Goal: Information Seeking & Learning: Compare options

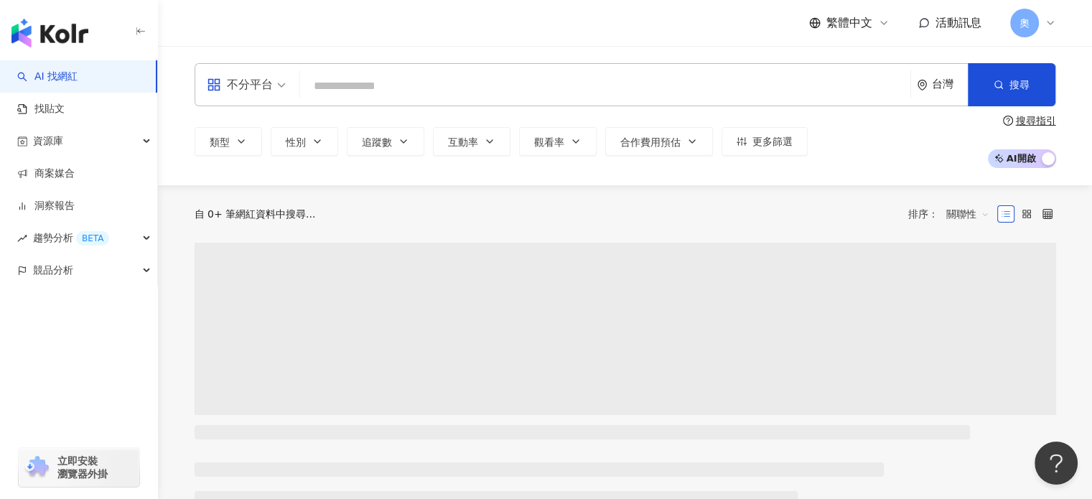
click at [456, 78] on input "search" at bounding box center [605, 85] width 599 height 27
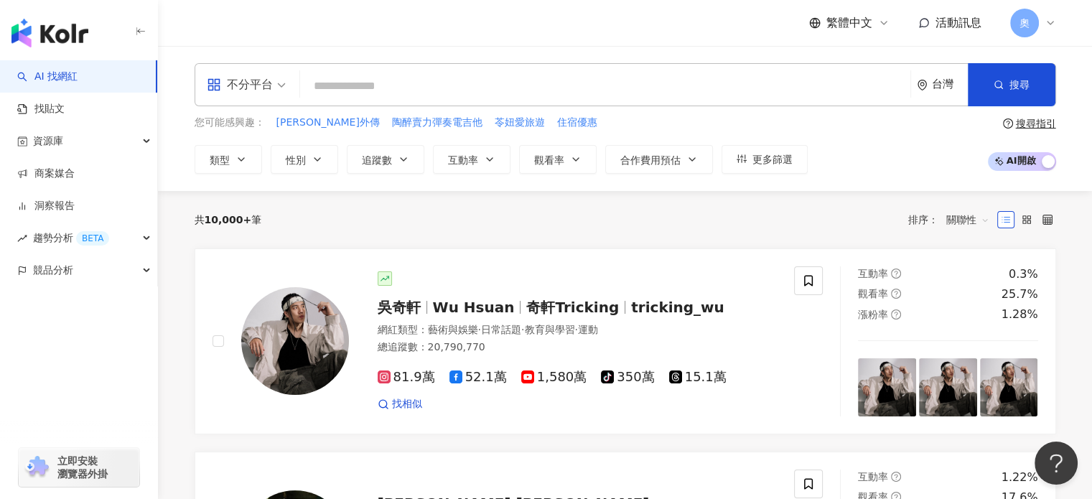
click at [939, 76] on div "台灣" at bounding box center [942, 85] width 51 height 42
click at [581, 67] on div "不分平台 台灣 台灣 tw jp hk 不限區域 台灣 日本 香港 馬來西亞 泰國 越南 新加坡 搜尋" at bounding box center [625, 84] width 861 height 43
click at [548, 97] on input "search" at bounding box center [605, 85] width 599 height 27
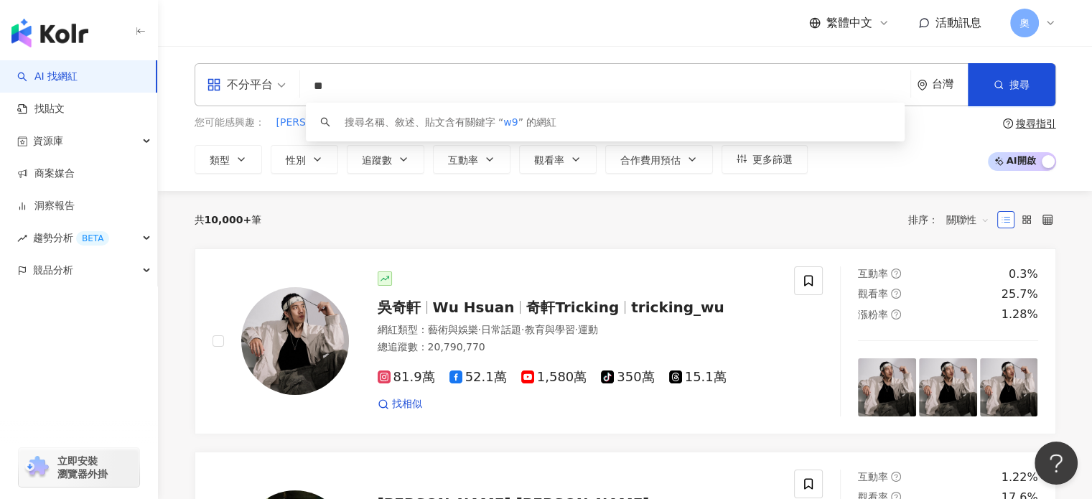
type input "*"
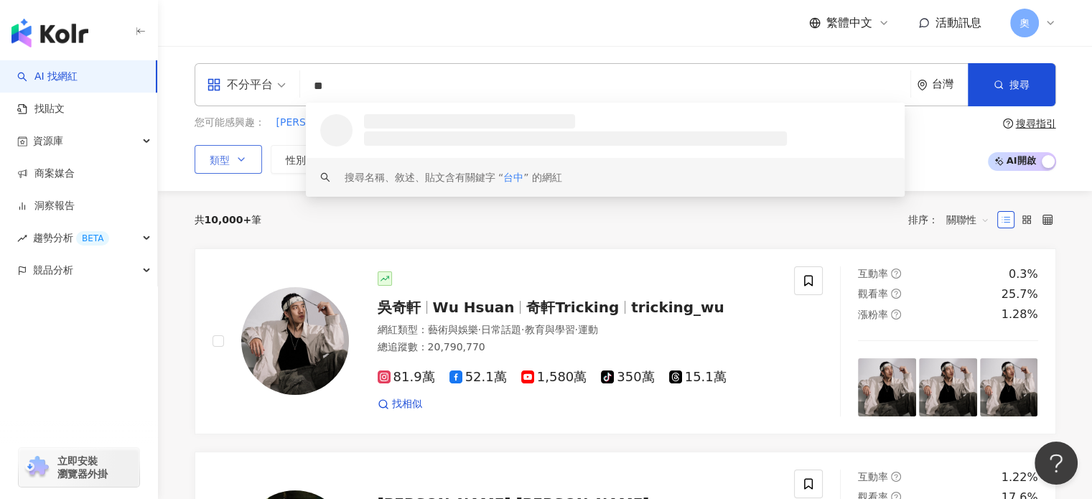
type input "**"
click at [222, 169] on button "類型" at bounding box center [228, 159] width 67 height 29
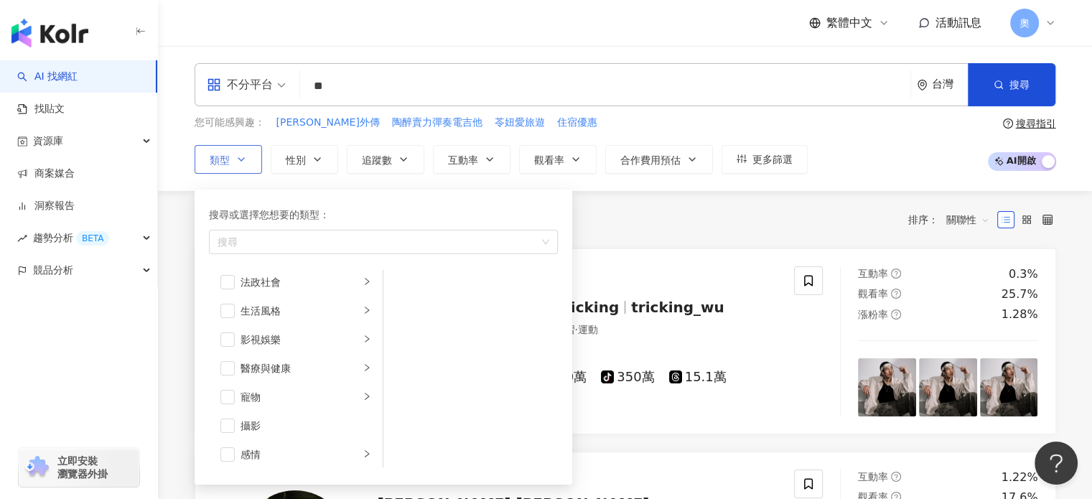
scroll to position [293, 0]
click at [299, 318] on li "生活風格" at bounding box center [296, 310] width 168 height 29
click at [295, 281] on div "藝術與娛樂" at bounding box center [299, 287] width 119 height 16
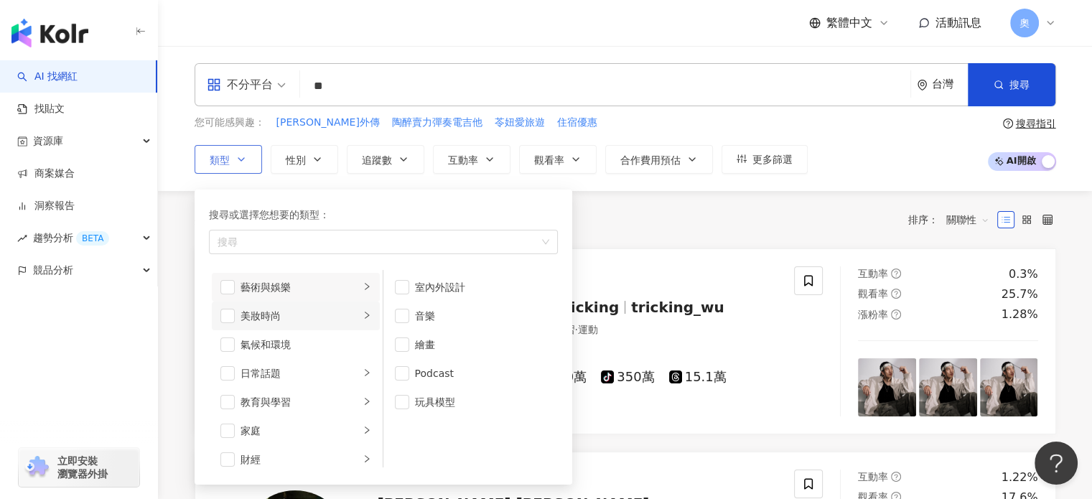
click at [345, 321] on div "美妝時尚" at bounding box center [299, 316] width 119 height 16
click at [334, 342] on div "氣候和環境" at bounding box center [305, 345] width 131 height 16
click at [234, 347] on li "氣候和環境" at bounding box center [296, 344] width 168 height 29
click at [362, 368] on icon "right" at bounding box center [366, 372] width 9 height 9
click at [352, 436] on li "家庭" at bounding box center [296, 430] width 168 height 29
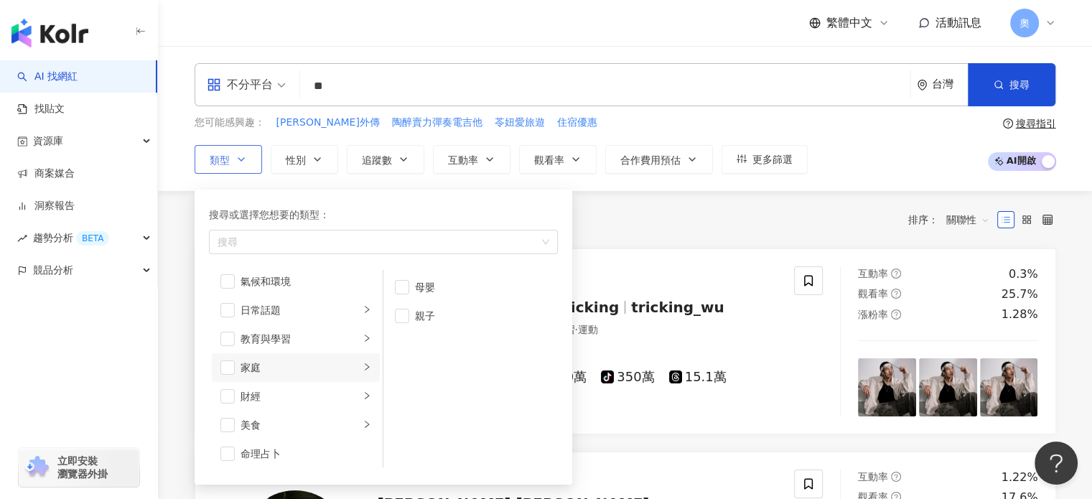
scroll to position [72, 0]
click at [360, 406] on li "美食" at bounding box center [296, 416] width 168 height 29
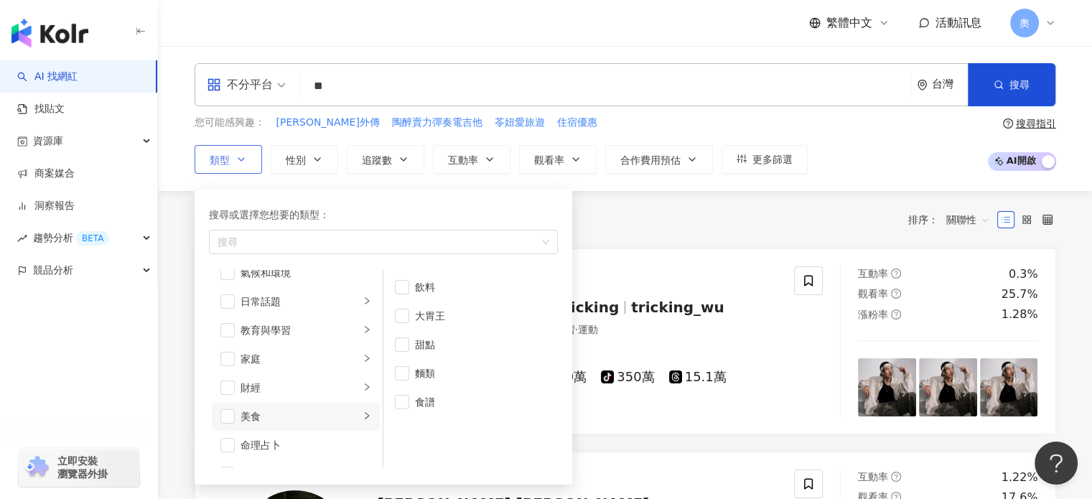
click at [218, 410] on li "美食" at bounding box center [296, 416] width 168 height 29
click at [235, 418] on li "美食" at bounding box center [296, 416] width 168 height 29
click at [230, 416] on span "button" at bounding box center [227, 416] width 14 height 14
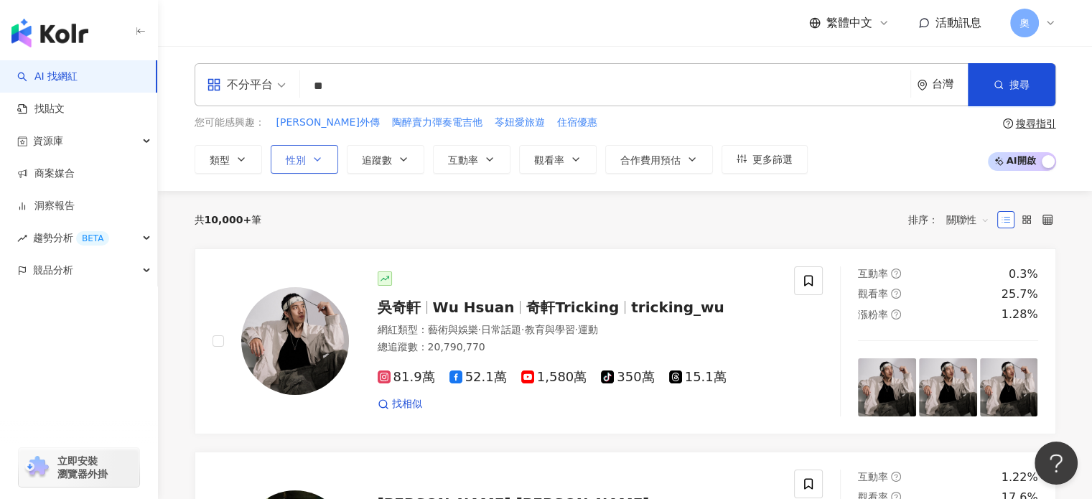
click at [323, 154] on button "性別" at bounding box center [304, 159] width 67 height 29
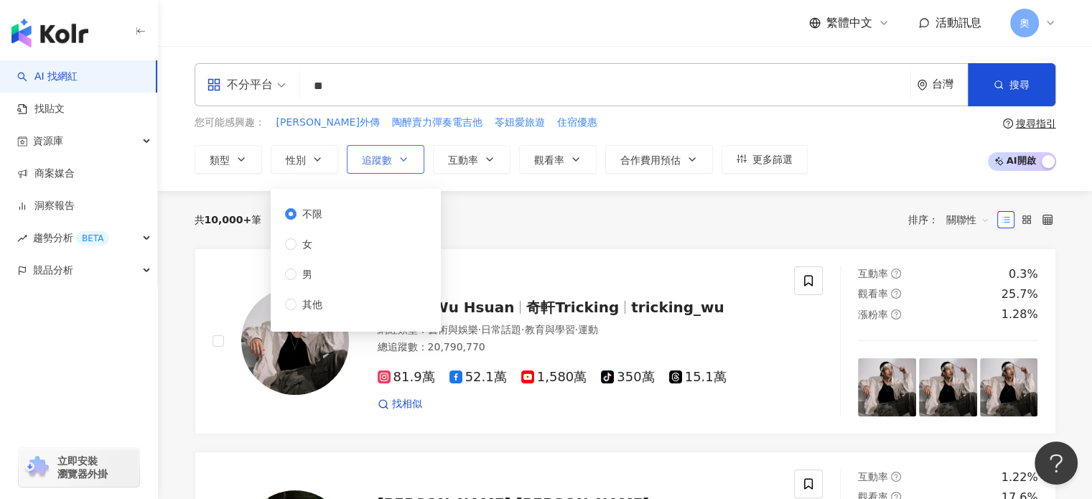
click at [379, 170] on button "追蹤數" at bounding box center [386, 159] width 78 height 29
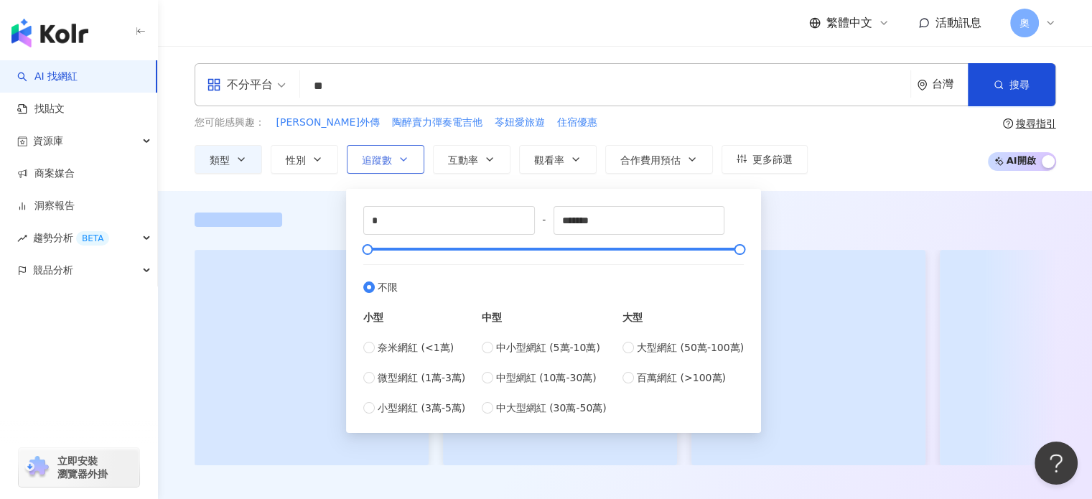
click at [379, 170] on button "追蹤數" at bounding box center [386, 159] width 78 height 29
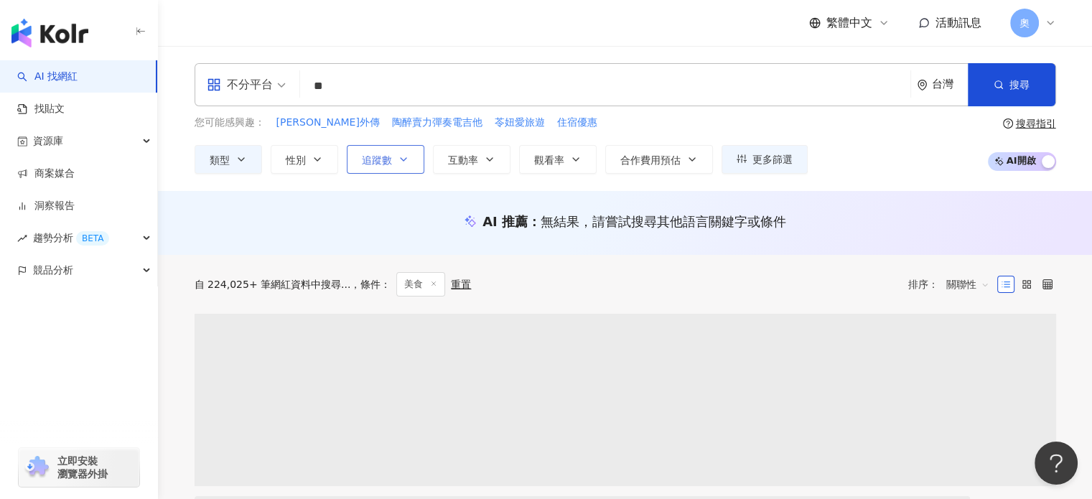
click at [398, 166] on button "追蹤數" at bounding box center [386, 159] width 78 height 29
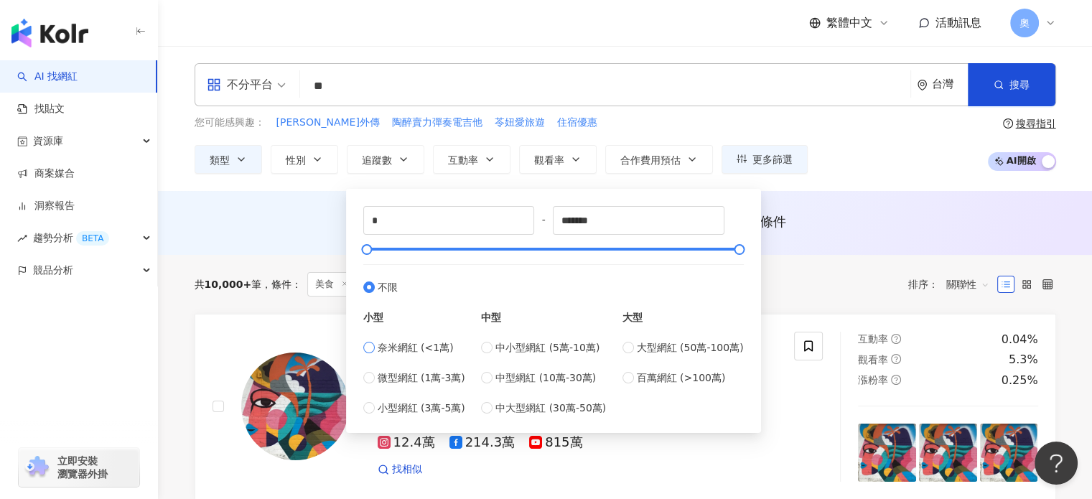
type input "****"
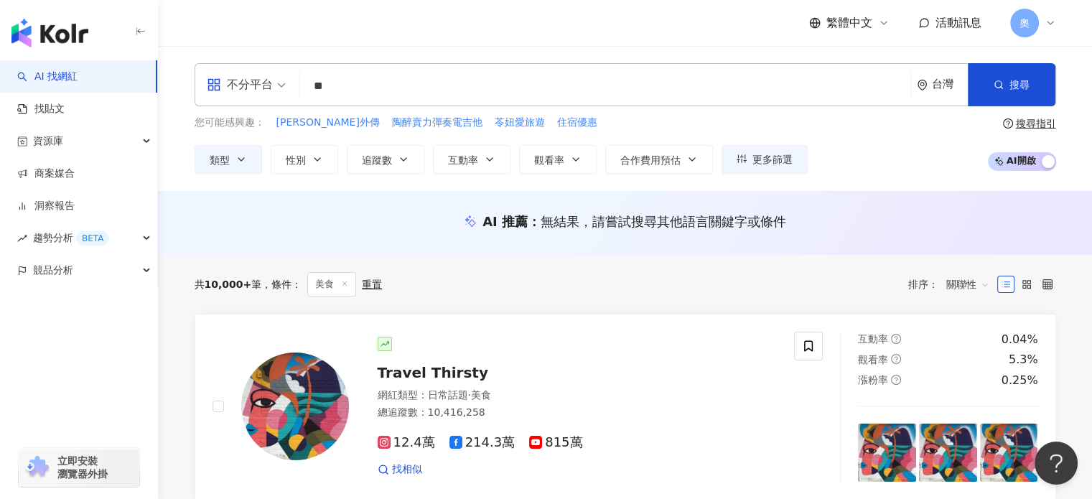
click at [848, 137] on div "您可能感興趣： 陳世美外傳 陶醉賣力彈奏電吉他 苓妞愛旅遊 住宿優惠 類型 性別 追蹤數 互動率 觀看率 合作費用預估 更多篩選 不限 女 男 其他 * - …" at bounding box center [625, 144] width 861 height 59
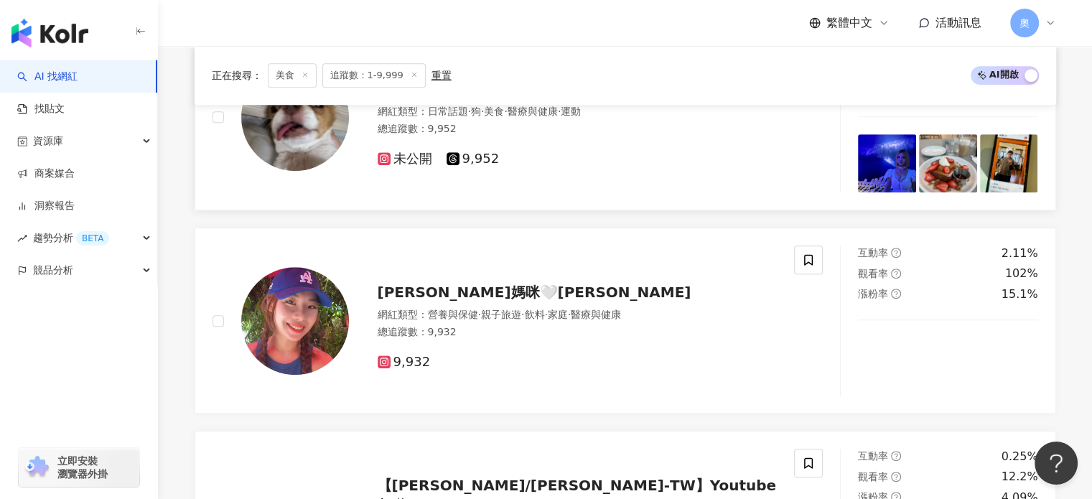
scroll to position [993, 0]
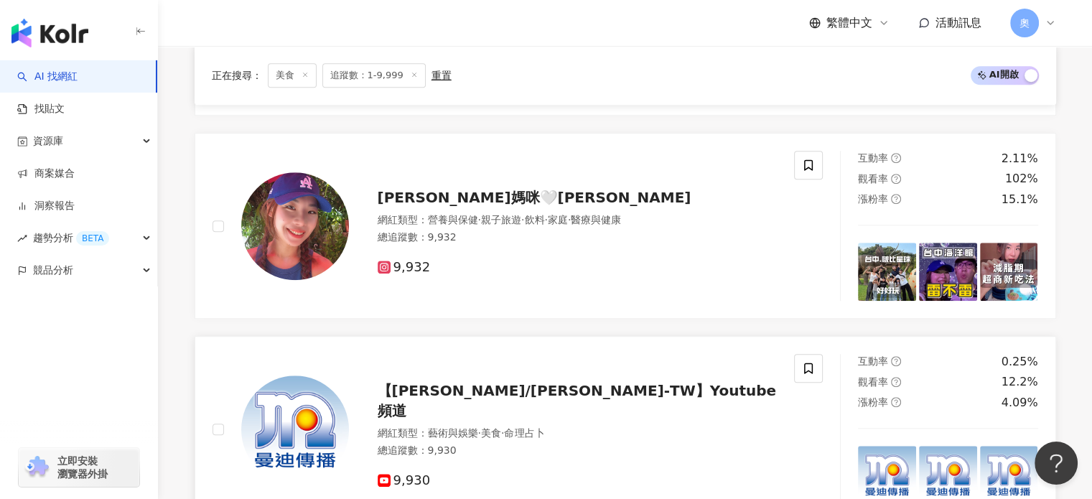
drag, startPoint x: 305, startPoint y: 297, endPoint x: 654, endPoint y: 340, distance: 351.4
click at [654, 340] on link "【曼迪/滿天星-TW】Youtube 頻道 網紅類型 ： 藝術與娛樂 · 美食 · 命理占卜 總追蹤數 ： 9,930 9,930 互動率 0.25% 觀看率…" at bounding box center [625, 429] width 861 height 186
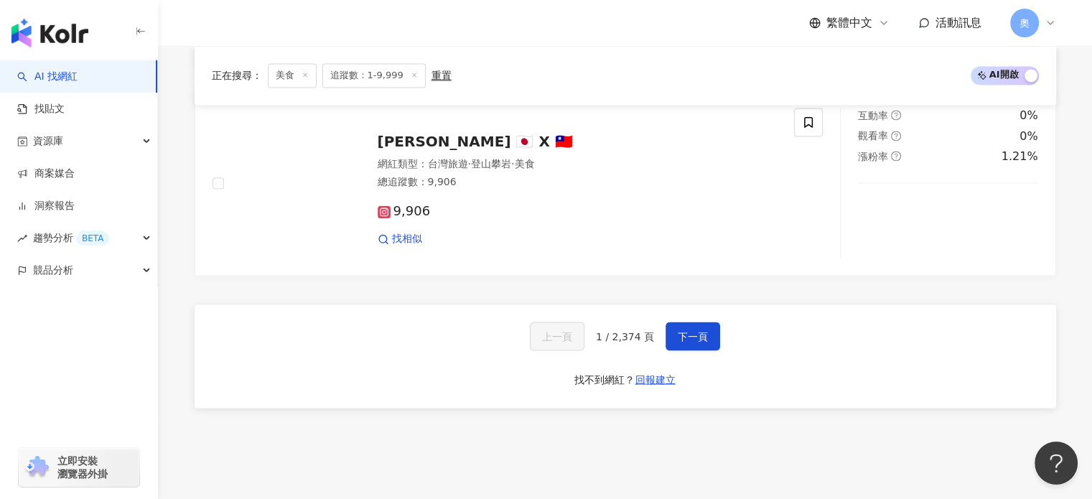
scroll to position [2459, 0]
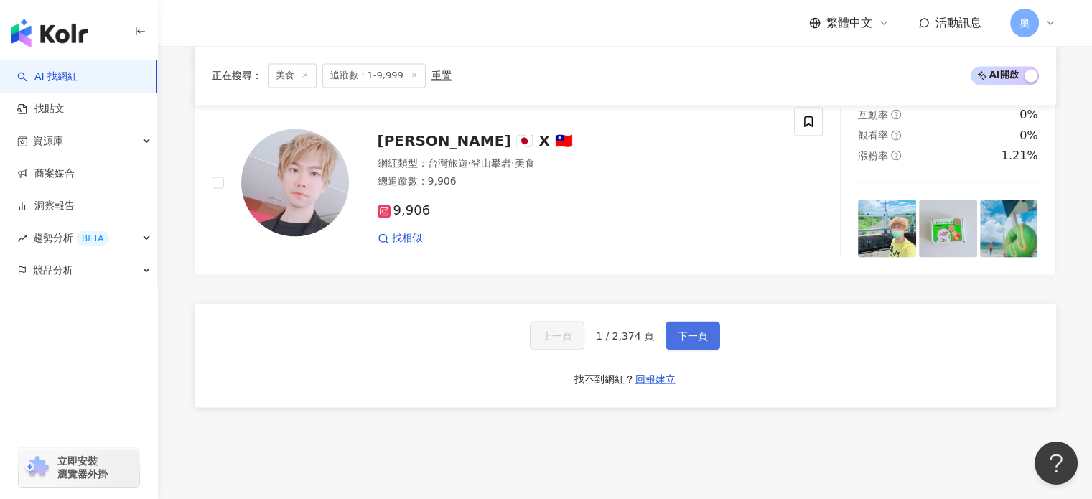
click at [675, 341] on button "下一頁" at bounding box center [692, 335] width 55 height 29
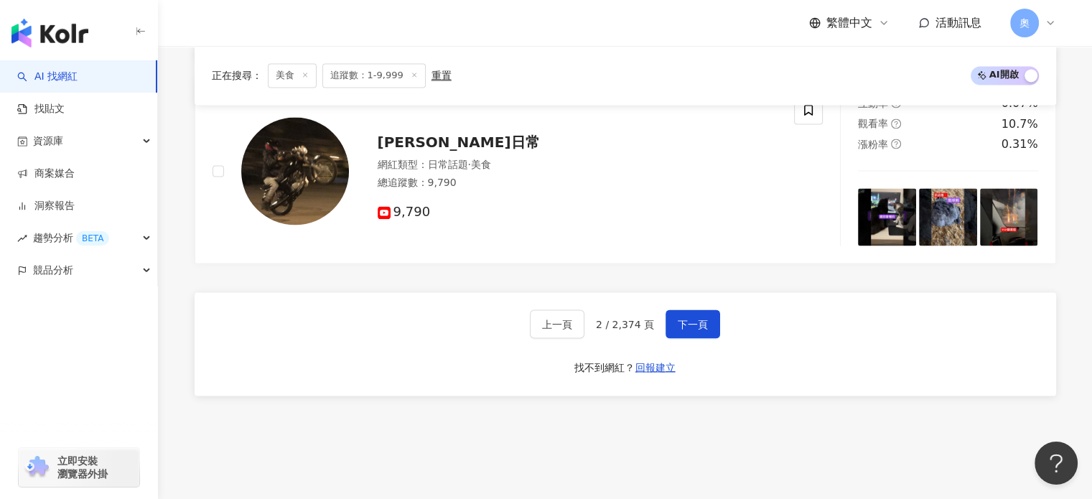
scroll to position [2558, 0]
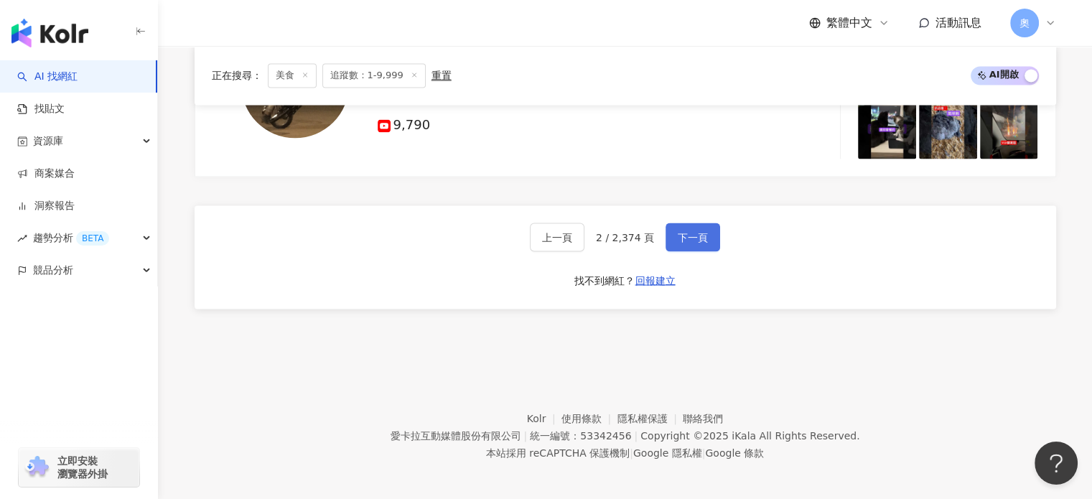
click at [698, 231] on span "下一頁" at bounding box center [693, 236] width 30 height 11
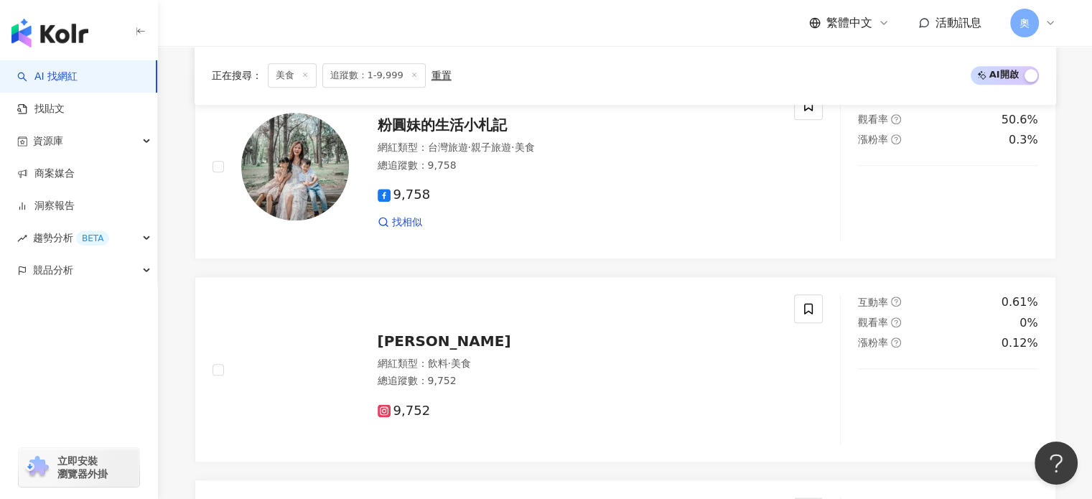
scroll to position [1662, 0]
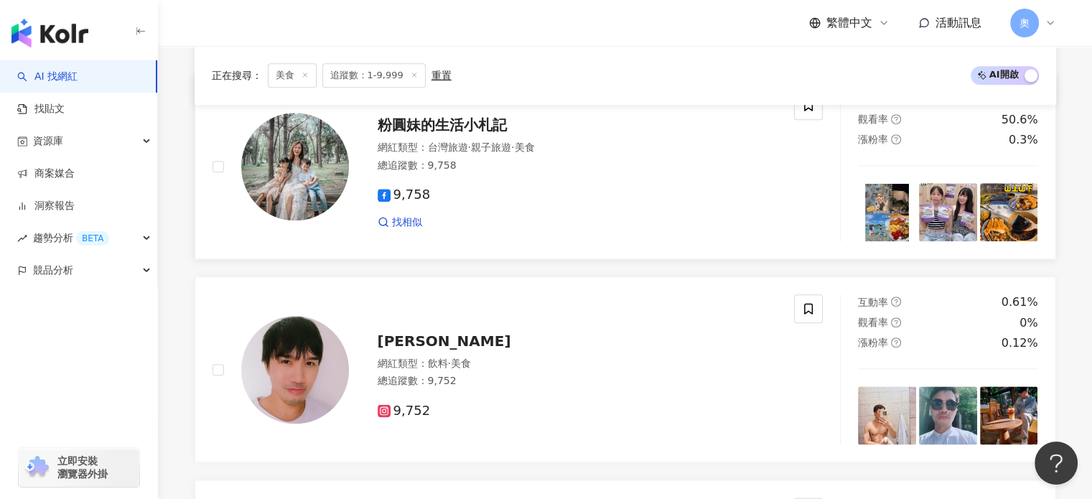
click at [480, 118] on span "粉圓妹的生活小札記" at bounding box center [442, 124] width 129 height 17
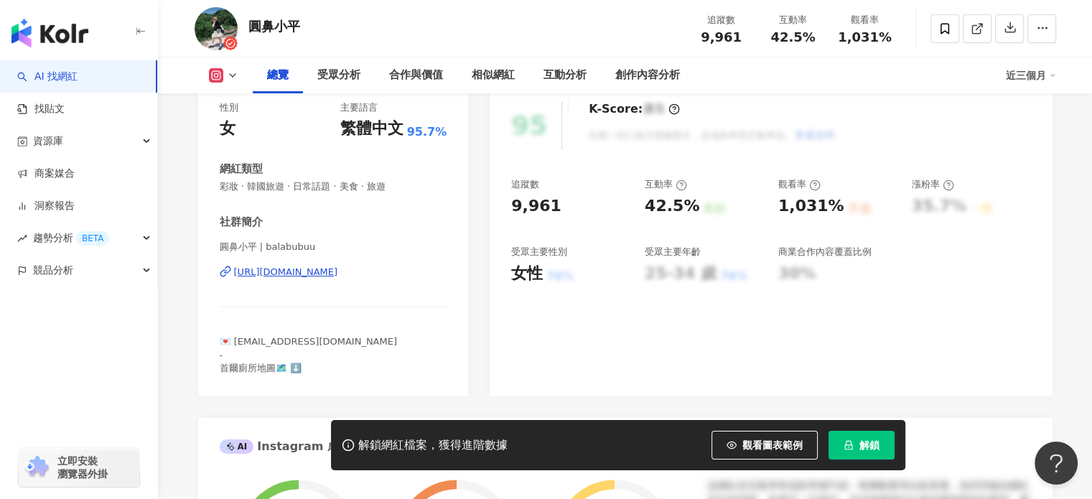
scroll to position [188, 0]
click at [338, 271] on div "[URL][DOMAIN_NAME]" at bounding box center [286, 270] width 104 height 13
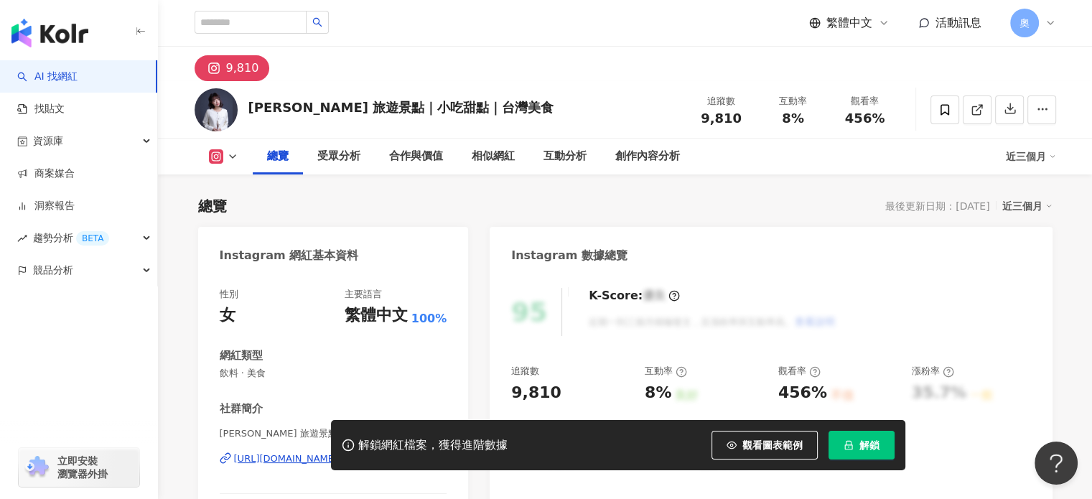
scroll to position [296, 0]
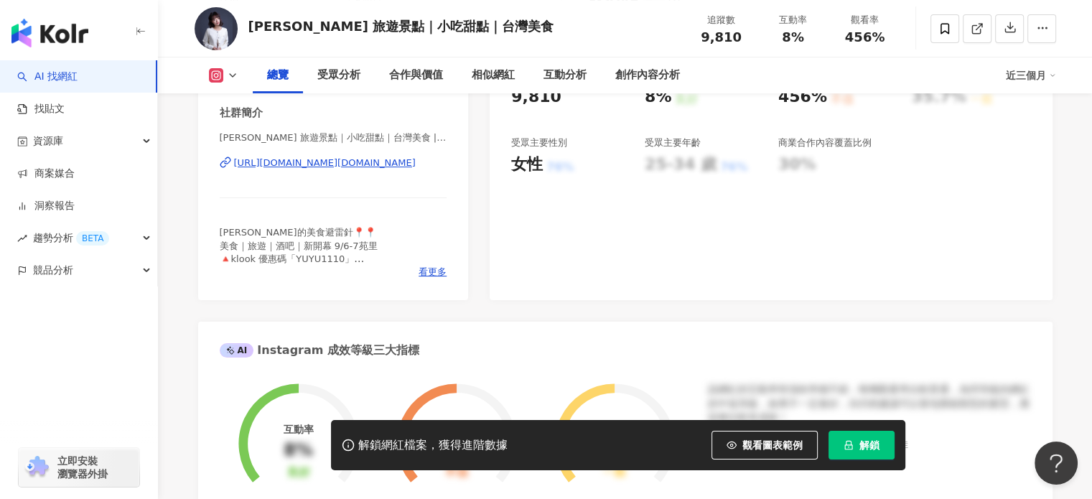
click at [370, 166] on div "https://www.instagram.com/yyoopp.food/" at bounding box center [325, 162] width 182 height 13
